Goal: Task Accomplishment & Management: Use online tool/utility

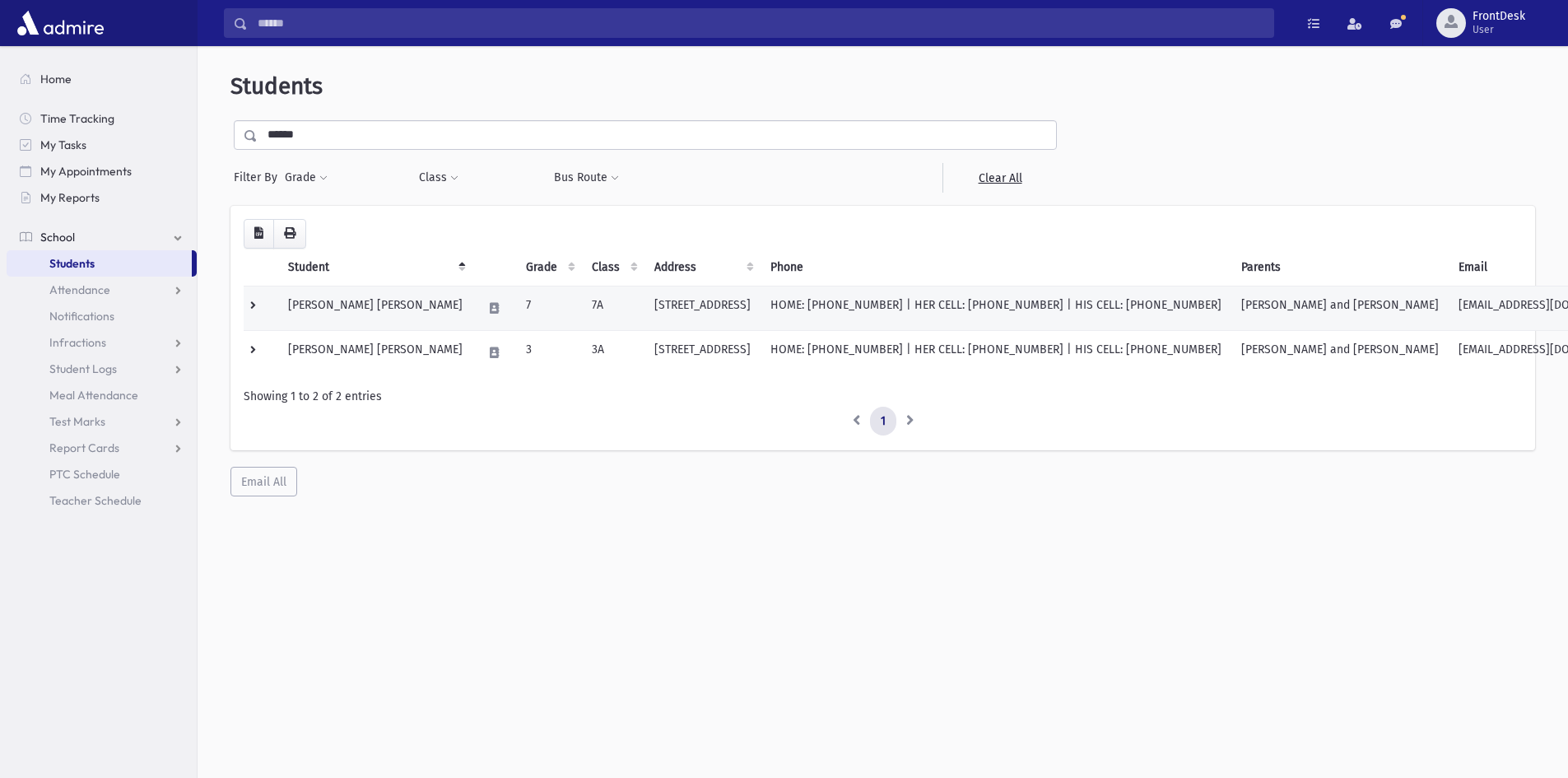
click at [250, 301] on td at bounding box center [261, 307] width 34 height 44
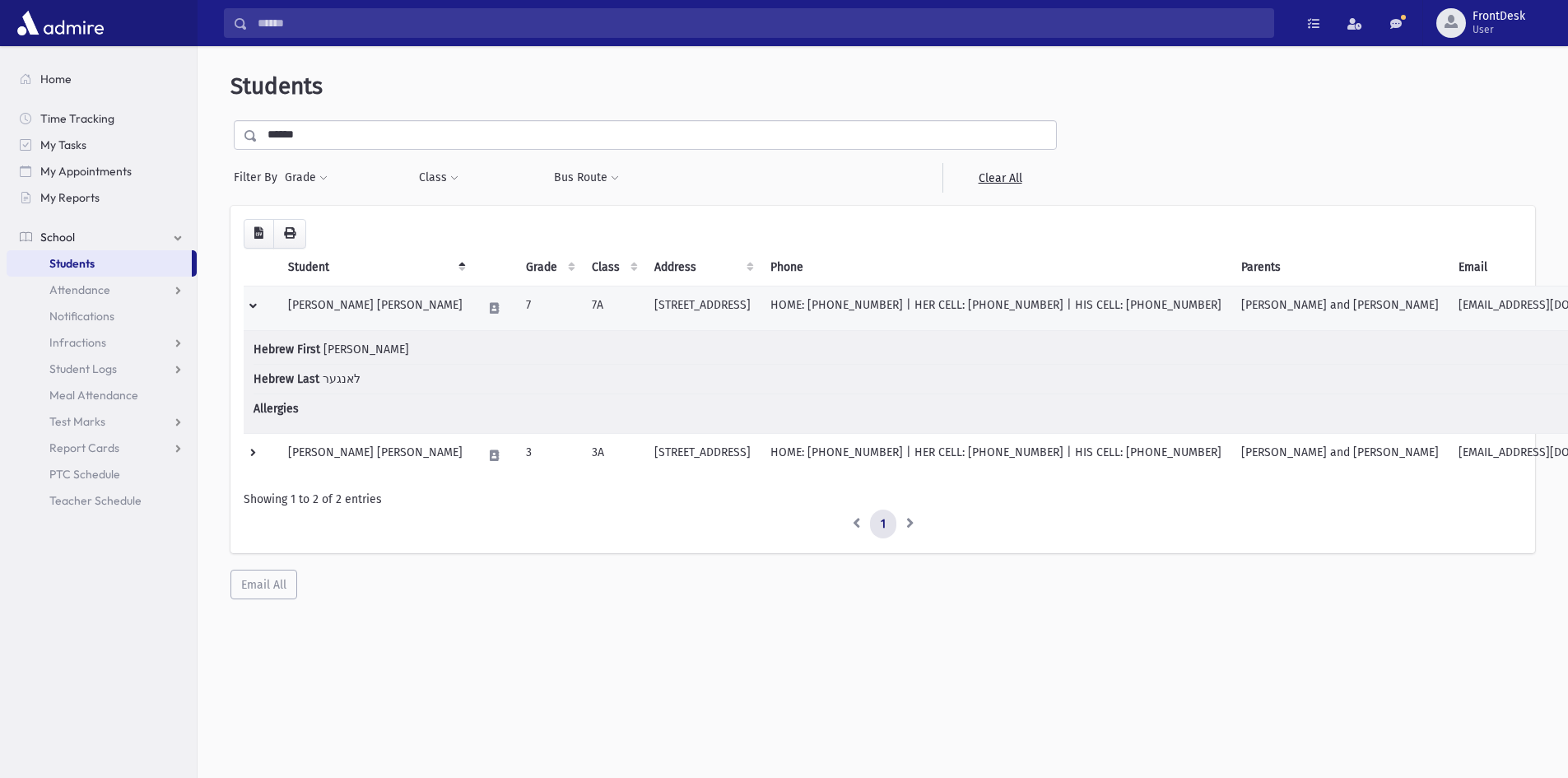
click at [250, 301] on td at bounding box center [261, 307] width 34 height 44
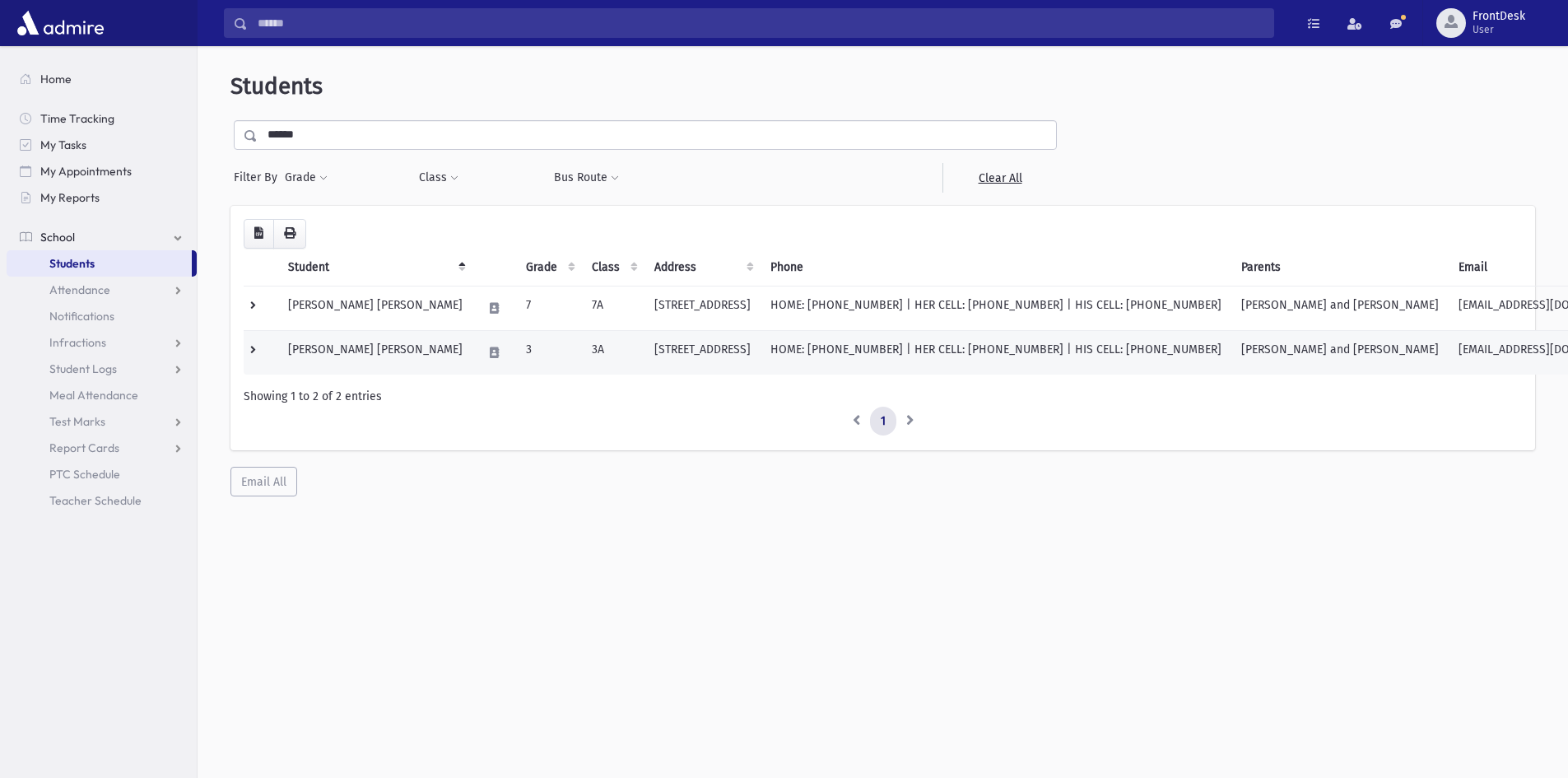
click at [250, 361] on td at bounding box center [261, 352] width 34 height 44
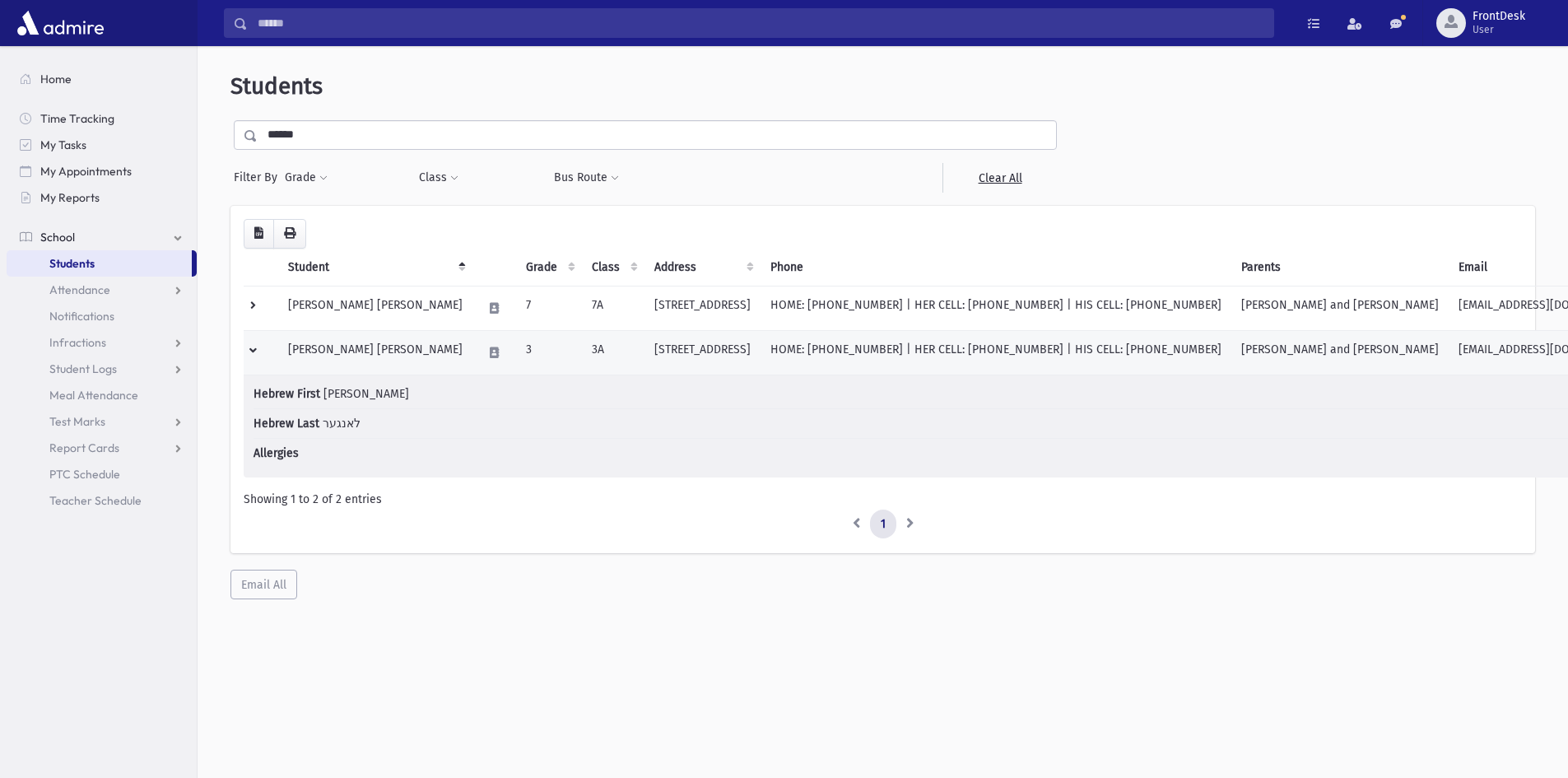
click at [250, 361] on td at bounding box center [261, 352] width 34 height 44
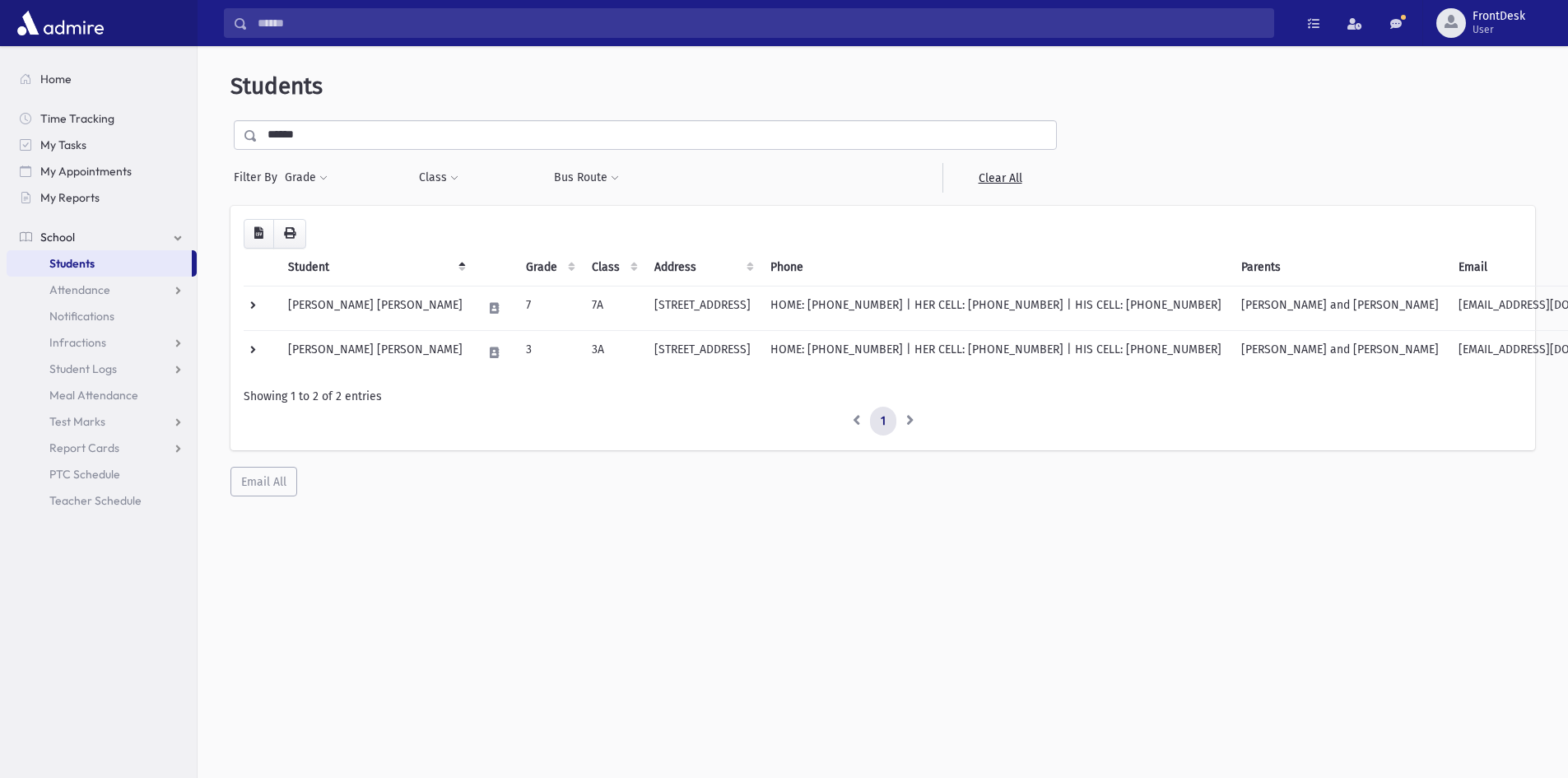
click at [93, 100] on ul "Home Time Tracking My Tasks My Appointments My Reports School School Students A…" at bounding box center [101, 289] width 190 height 448
click at [101, 81] on link "Home" at bounding box center [101, 79] width 190 height 27
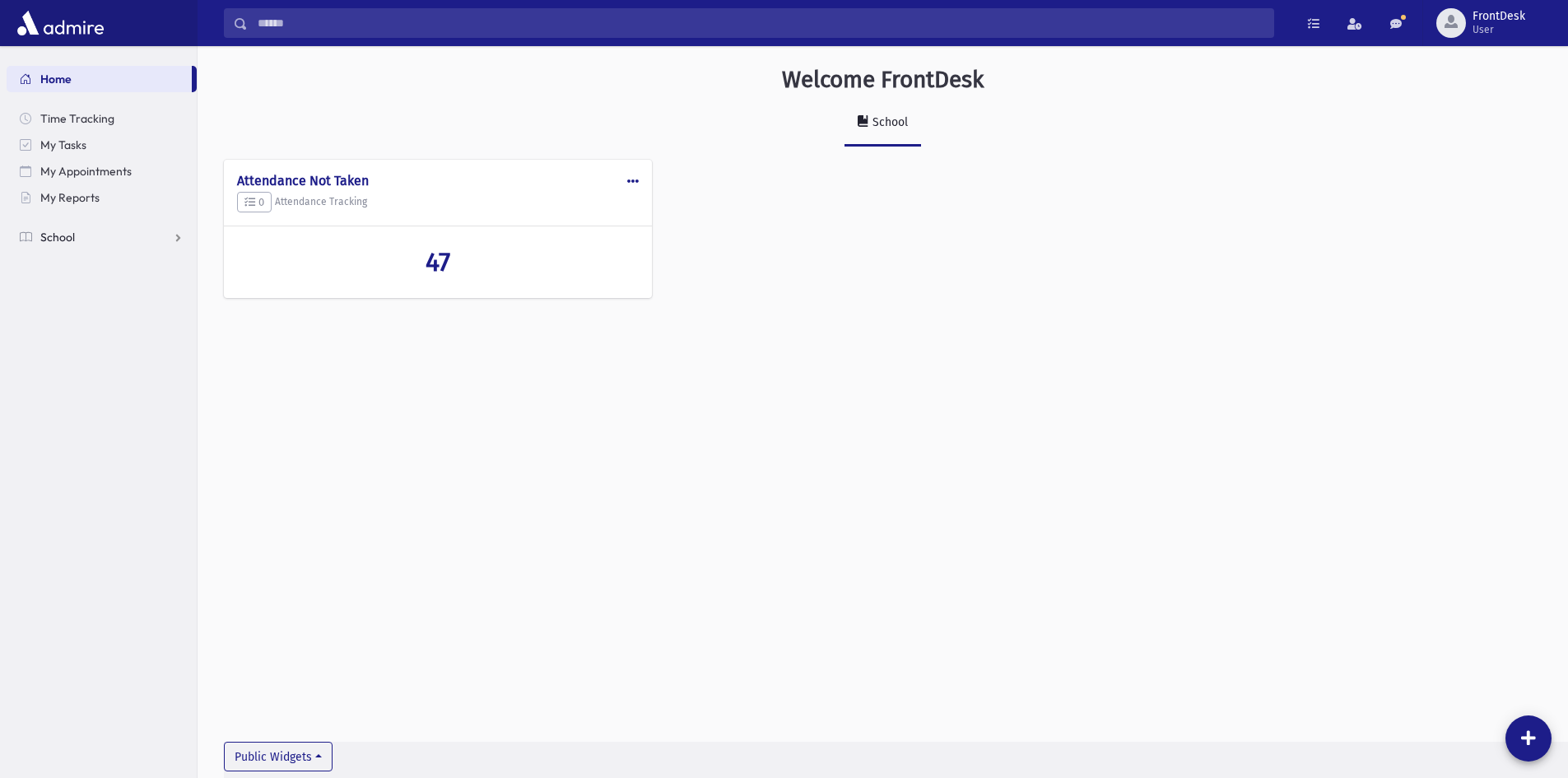
click at [138, 229] on link "School" at bounding box center [101, 237] width 190 height 27
click at [84, 294] on span "Attendance" at bounding box center [80, 289] width 61 height 15
click at [89, 335] on link "List" at bounding box center [101, 342] width 190 height 27
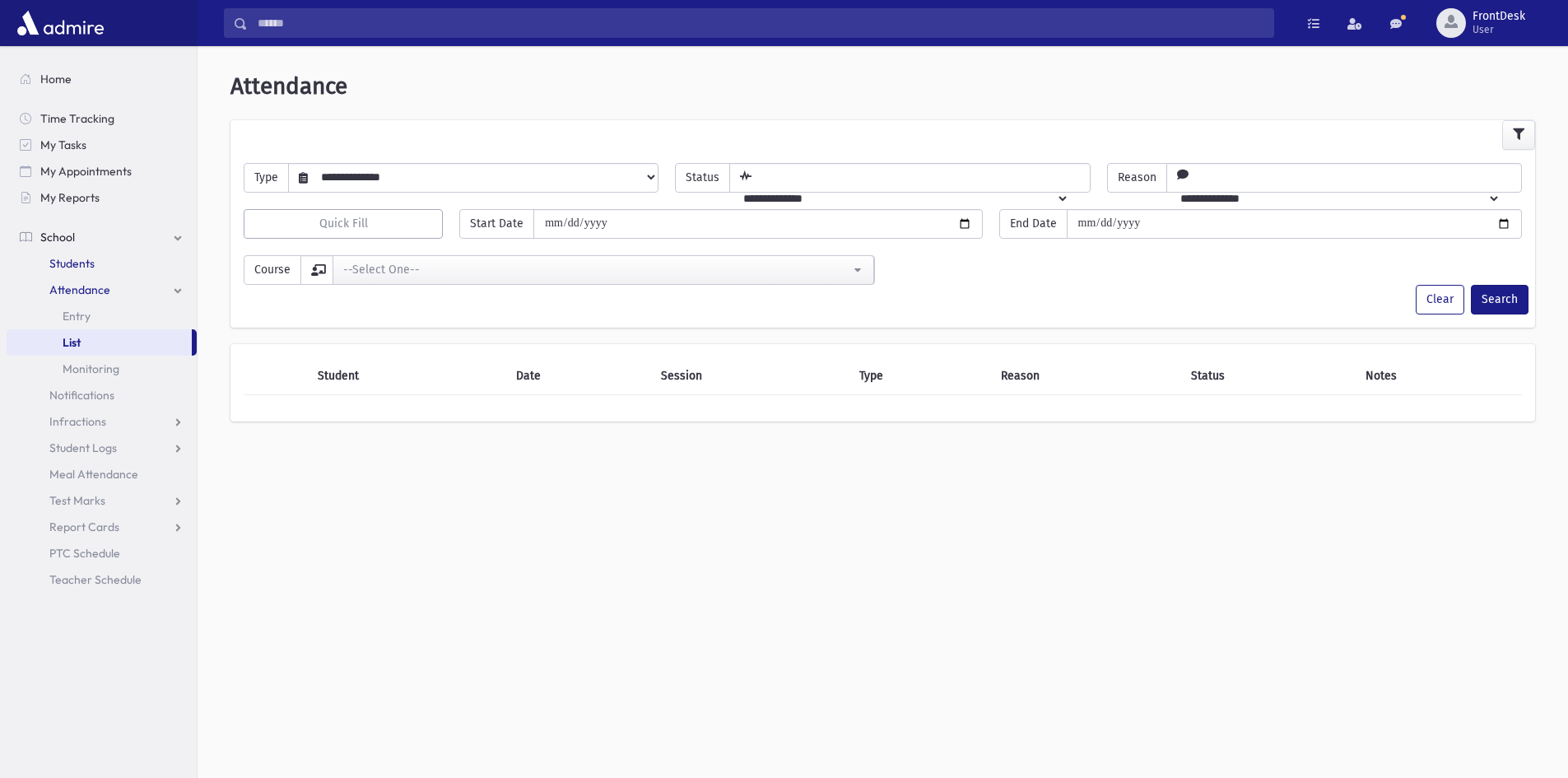
click at [113, 256] on link "Students" at bounding box center [101, 263] width 190 height 27
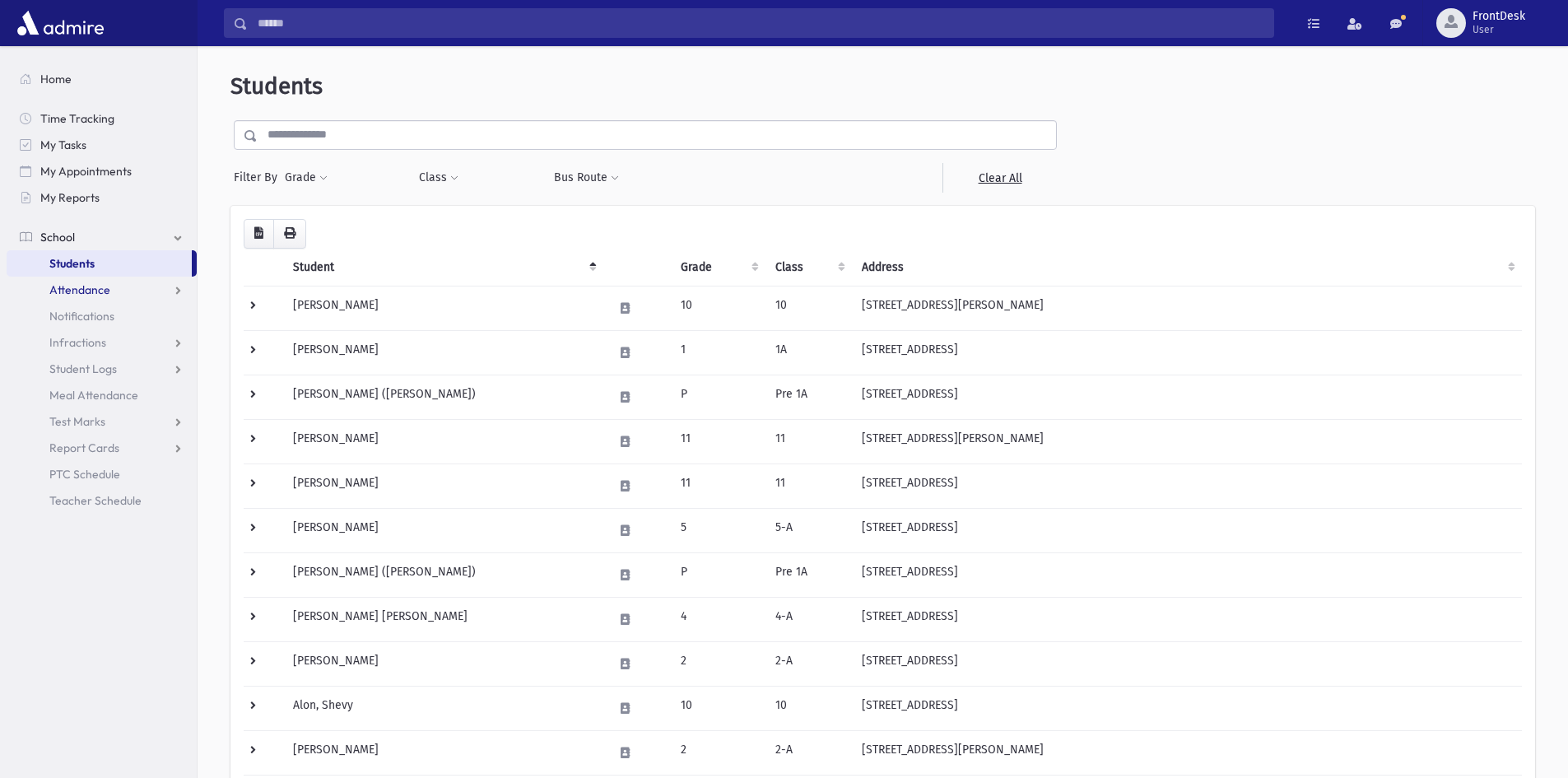
click at [161, 289] on link "Attendance" at bounding box center [101, 289] width 190 height 27
click at [141, 312] on link "Entry" at bounding box center [101, 316] width 190 height 27
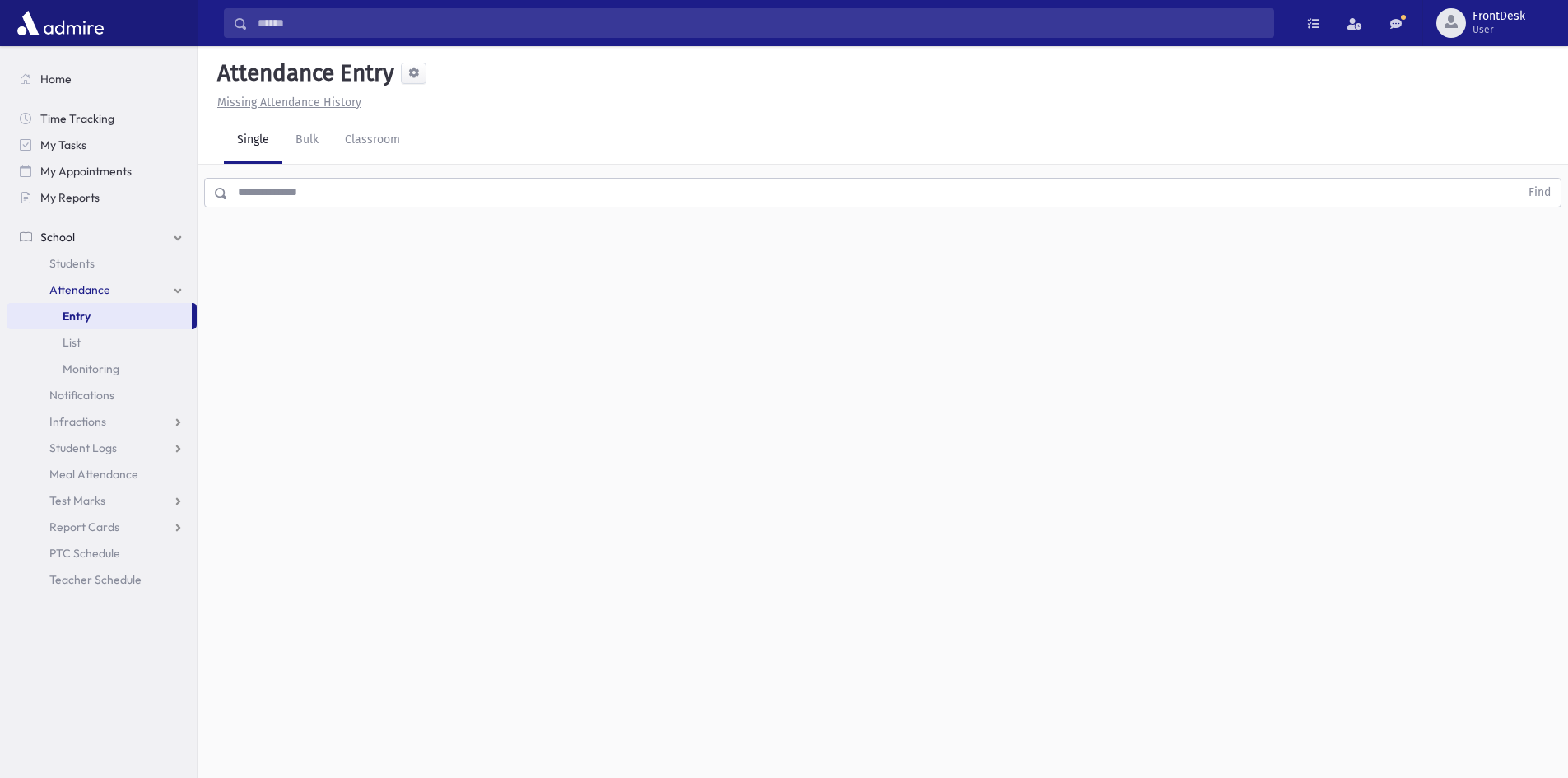
click at [310, 200] on input "text" at bounding box center [874, 193] width 1292 height 30
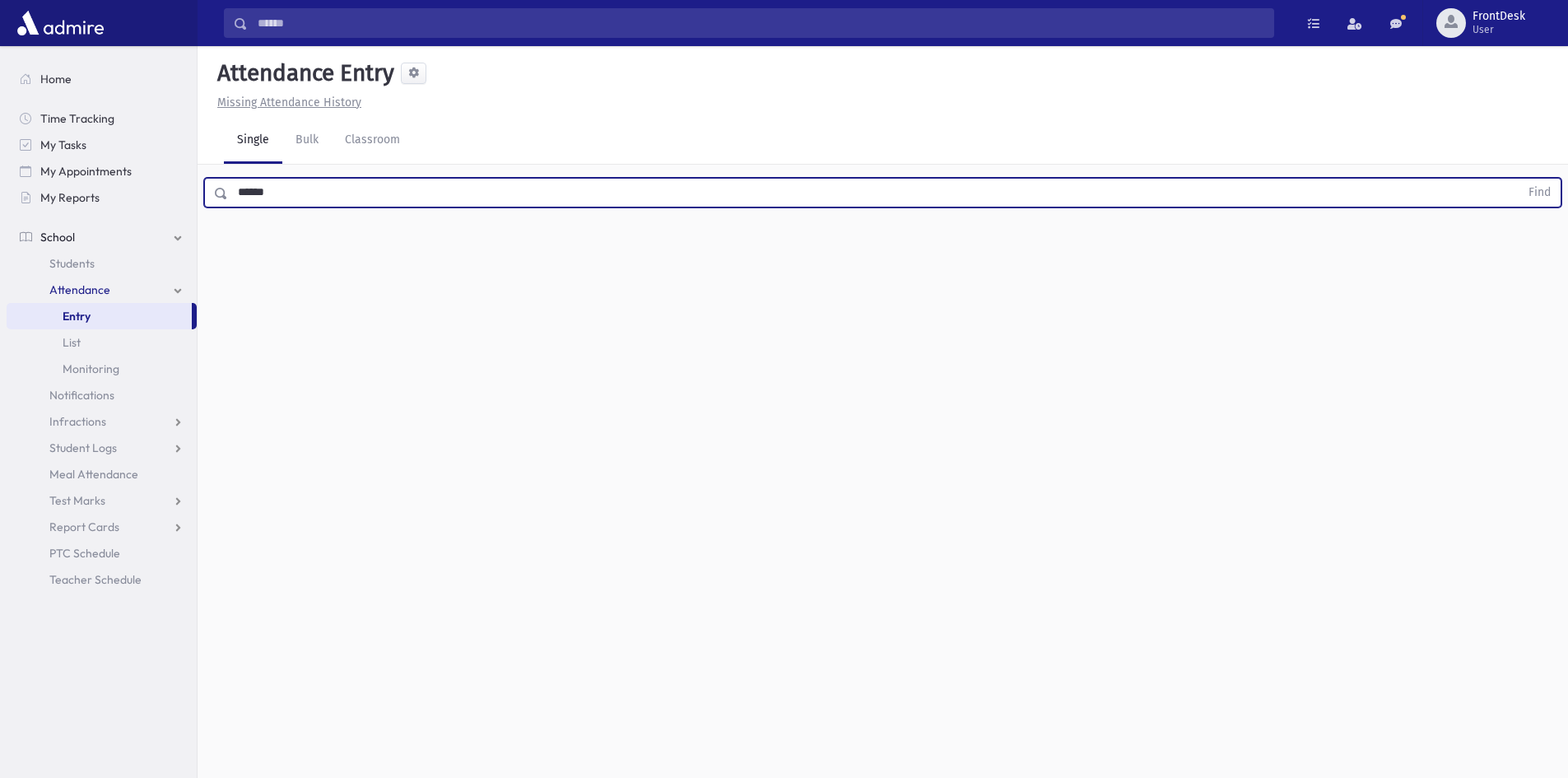
type input "******"
click at [1519, 179] on button "Find" at bounding box center [1539, 193] width 42 height 28
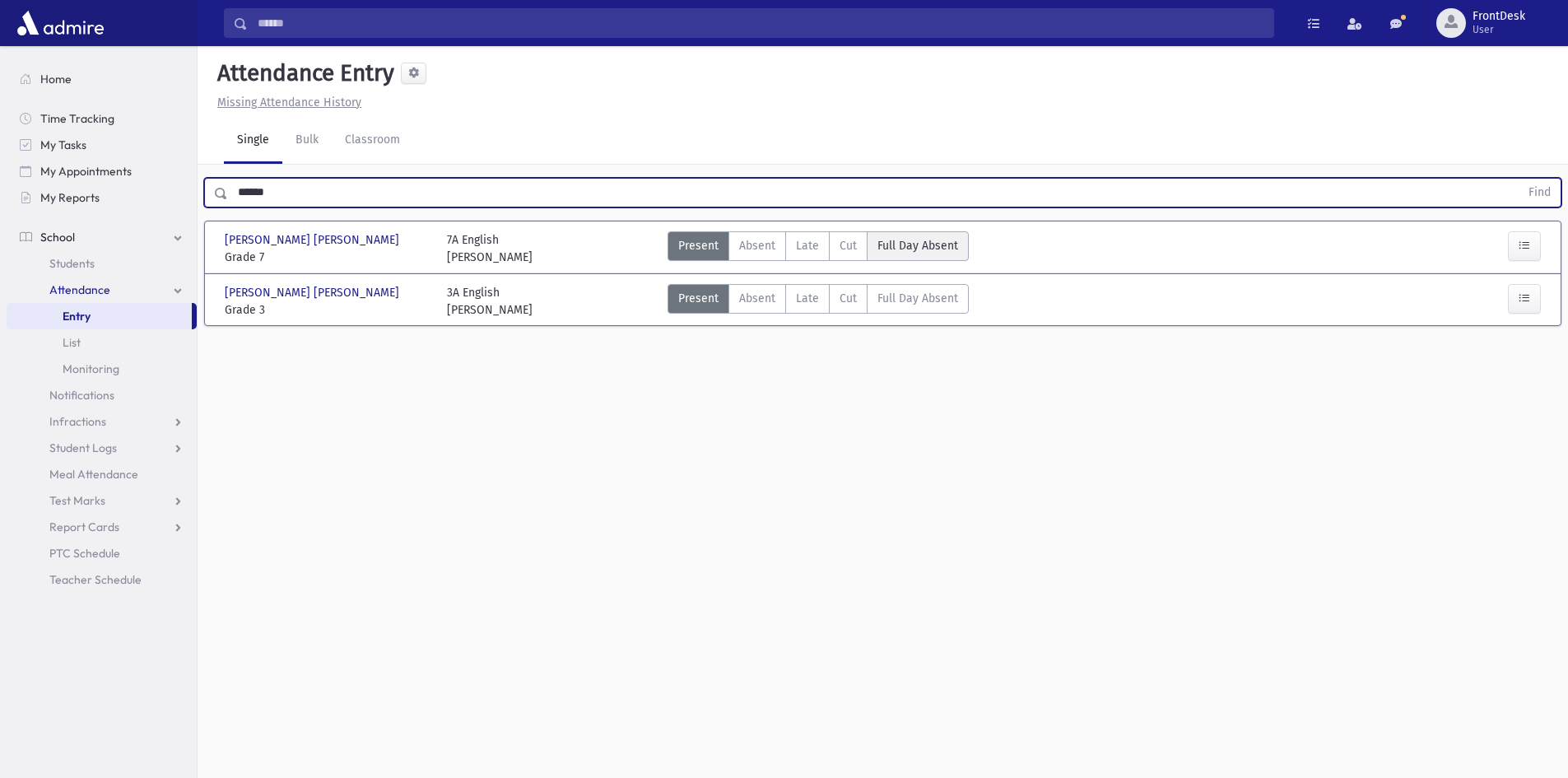
click at [940, 245] on span "Full Day Absent" at bounding box center [918, 246] width 81 height 18
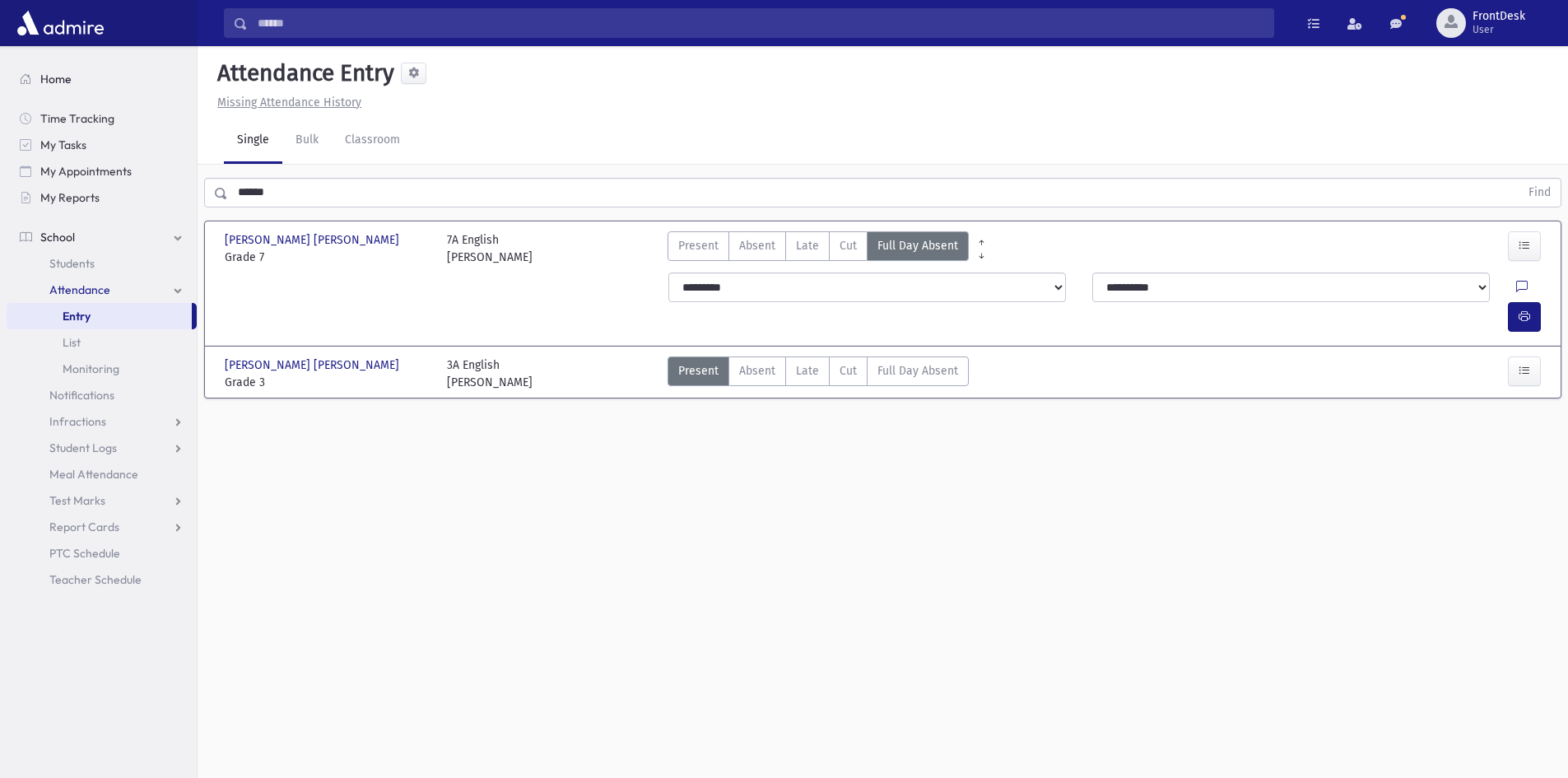
click at [79, 87] on link "Home" at bounding box center [101, 79] width 190 height 27
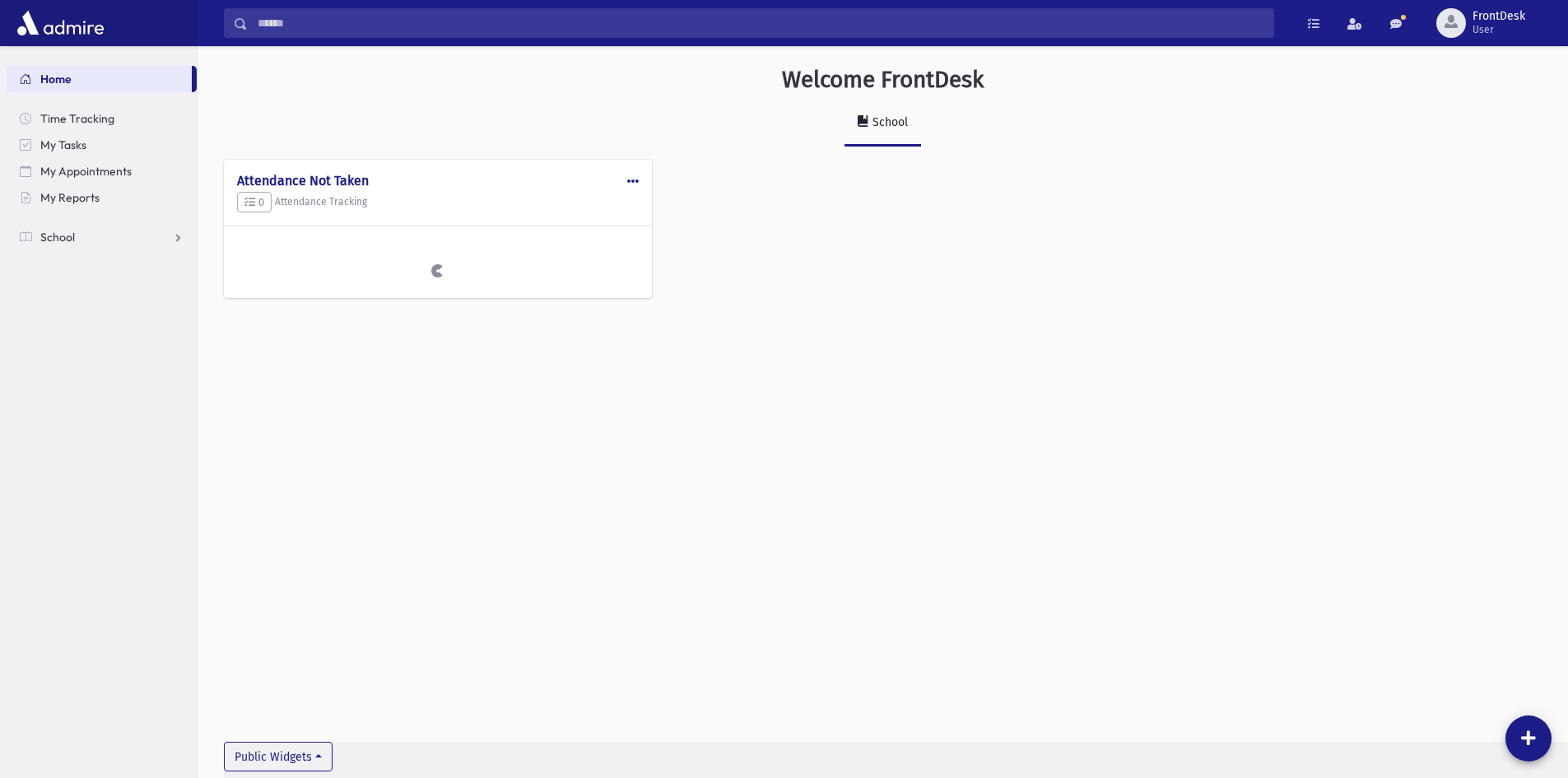
click at [79, 79] on link "Home" at bounding box center [99, 79] width 185 height 27
click at [74, 240] on span "School" at bounding box center [57, 236] width 34 height 15
click at [131, 295] on link "Attendance" at bounding box center [101, 289] width 190 height 27
click at [94, 341] on link "List" at bounding box center [101, 342] width 190 height 27
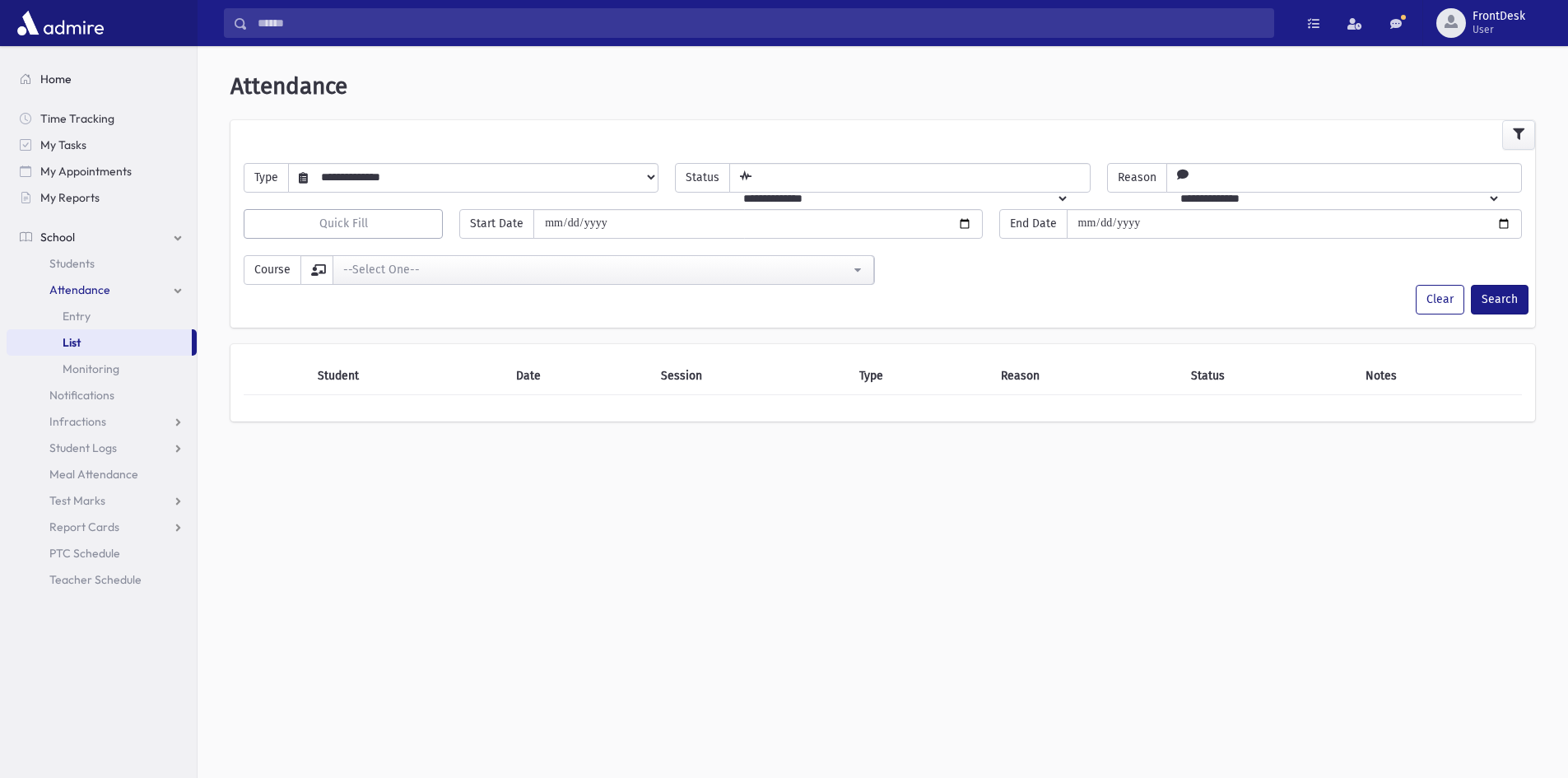
click at [87, 86] on link "Home" at bounding box center [101, 79] width 190 height 27
